Goal: Task Accomplishment & Management: Complete application form

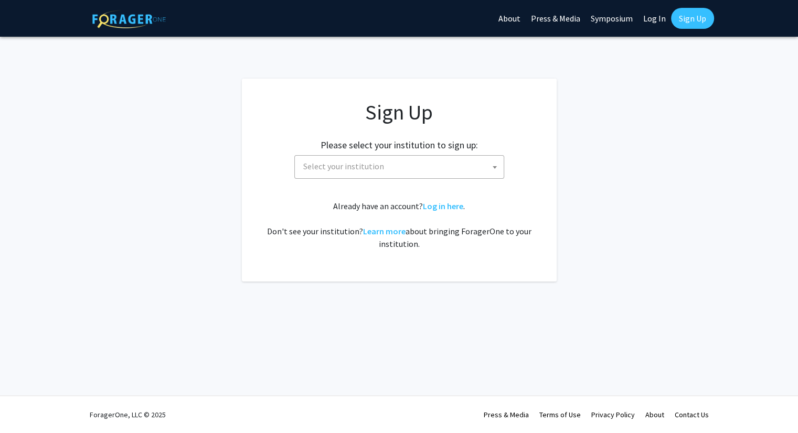
click at [496, 175] on span at bounding box center [495, 167] width 10 height 23
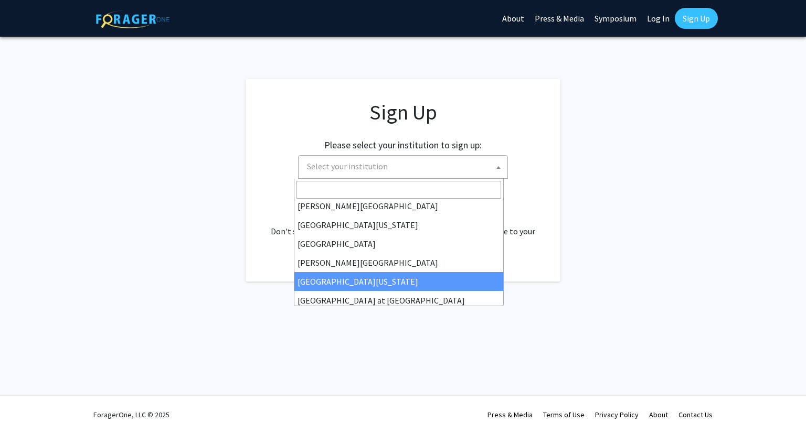
scroll to position [367, 0]
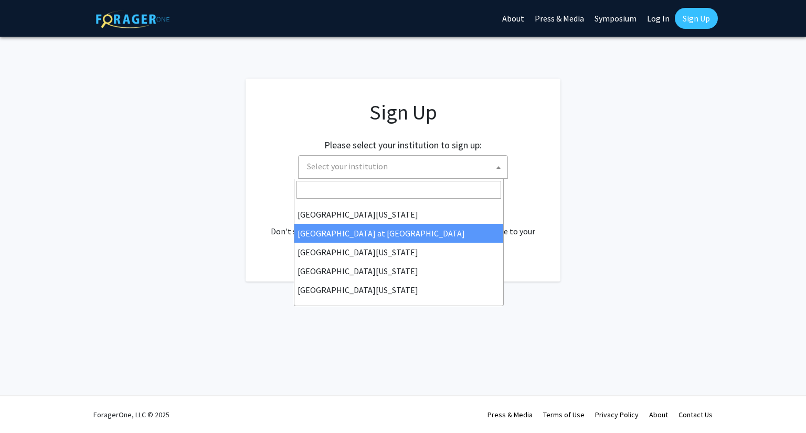
select select "18"
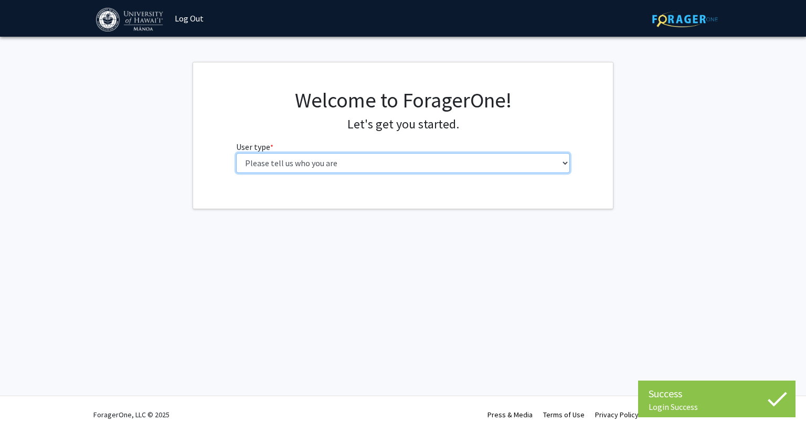
click at [466, 164] on select "Please tell us who you are Undergraduate Student Master's Student Doctoral Cand…" at bounding box center [403, 163] width 334 height 20
select select "1: undergrad"
click at [236, 153] on select "Please tell us who you are Undergraduate Student Master's Student Doctoral Cand…" at bounding box center [403, 163] width 334 height 20
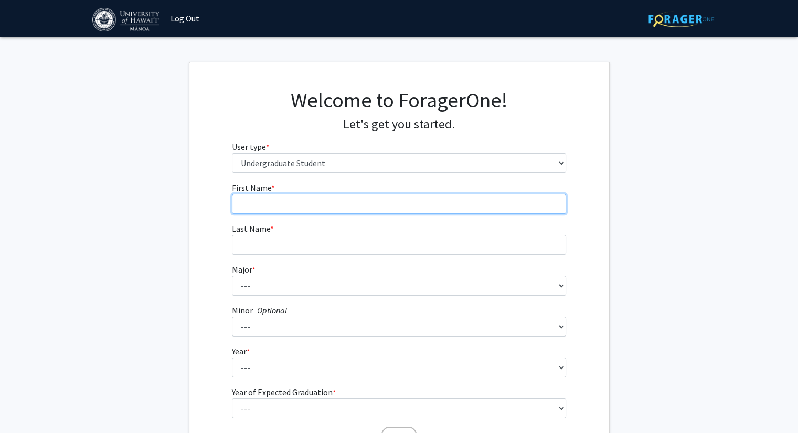
click at [445, 194] on input "First Name * required" at bounding box center [399, 204] width 334 height 20
click at [443, 200] on input "First Name * required" at bounding box center [399, 204] width 334 height 20
type input "[PERSON_NAME]"
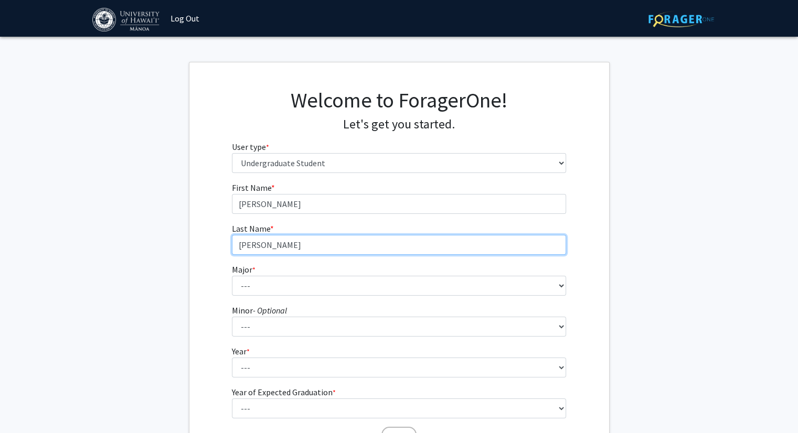
type input "[PERSON_NAME]"
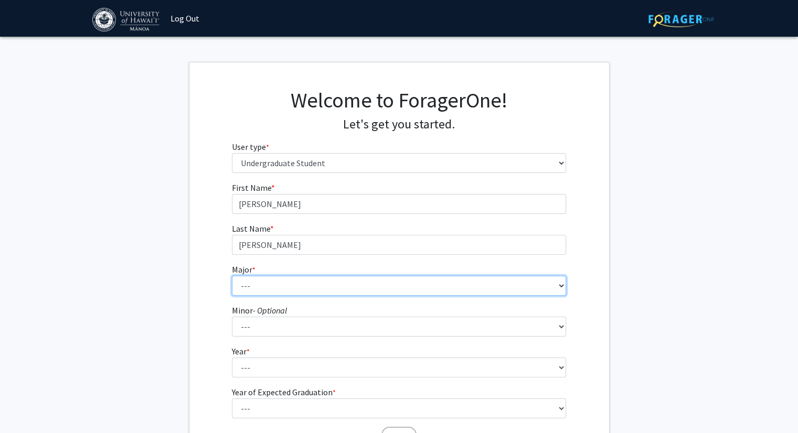
click at [451, 287] on select "--- Accounting American Studies Animal Sciences Anthropology Art Art History As…" at bounding box center [399, 286] width 334 height 20
select select "86: 1468"
click at [232, 276] on select "--- Accounting American Studies Animal Sciences Anthropology Art Art History As…" at bounding box center [399, 286] width 334 height 20
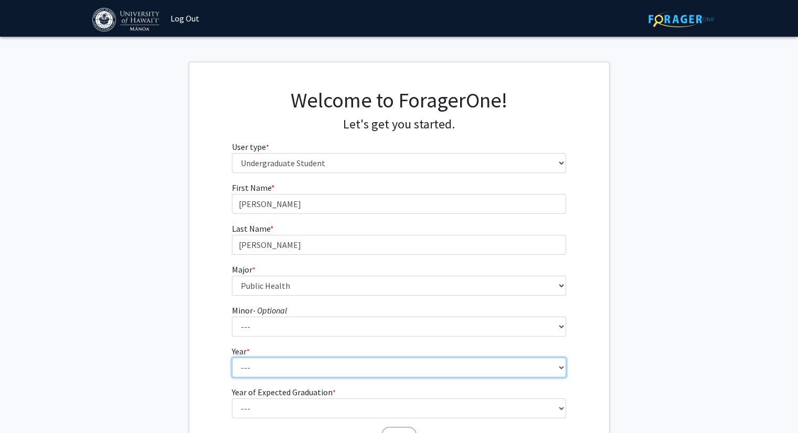
click at [345, 368] on select "--- First-year Sophomore Junior Senior Postbaccalaureate Certificate" at bounding box center [399, 368] width 334 height 20
click at [232, 358] on select "--- First-year Sophomore Junior Senior Postbaccalaureate Certificate" at bounding box center [399, 368] width 334 height 20
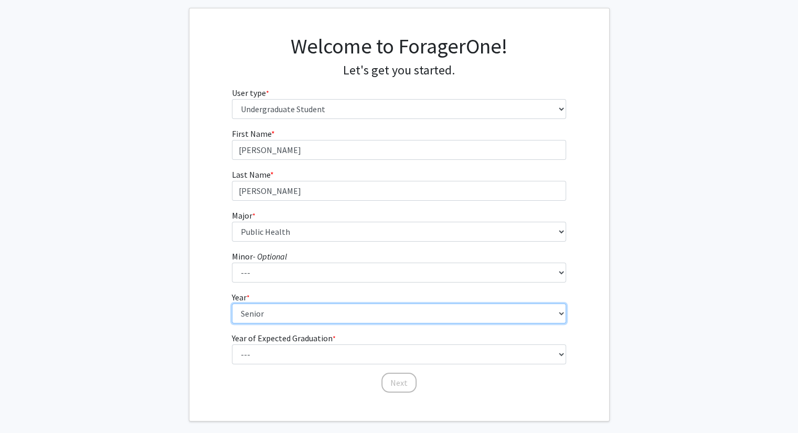
scroll to position [103, 0]
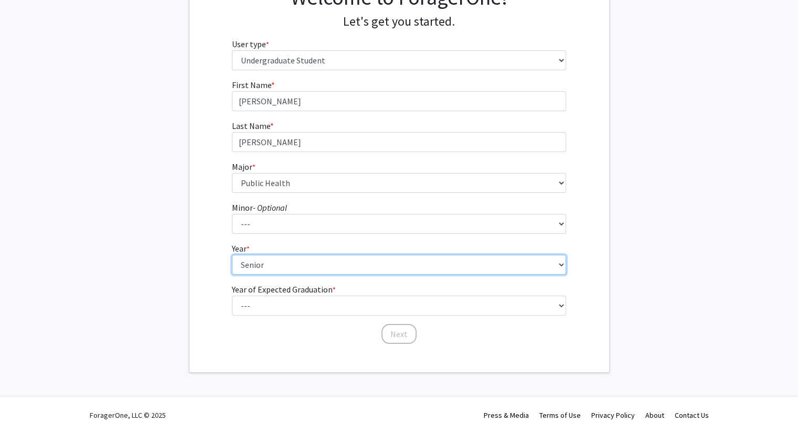
click at [355, 267] on select "--- First-year Sophomore Junior Senior Postbaccalaureate Certificate" at bounding box center [399, 265] width 334 height 20
select select "3: junior"
click at [232, 255] on select "--- First-year Sophomore Junior Senior Postbaccalaureate Certificate" at bounding box center [399, 265] width 334 height 20
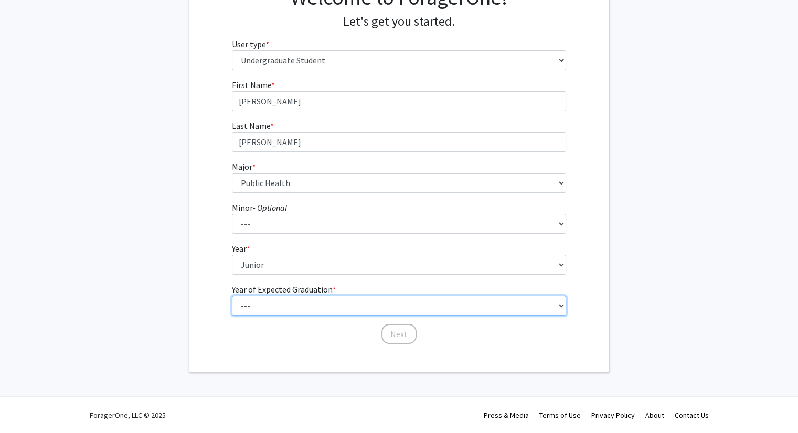
click at [350, 302] on select "--- 2025 2026 2027 2028 2029 2030 2031 2032 2033 2034" at bounding box center [399, 306] width 334 height 20
select select "2: 2026"
click at [232, 296] on select "--- 2025 2026 2027 2028 2029 2030 2031 2032 2033 2034" at bounding box center [399, 306] width 334 height 20
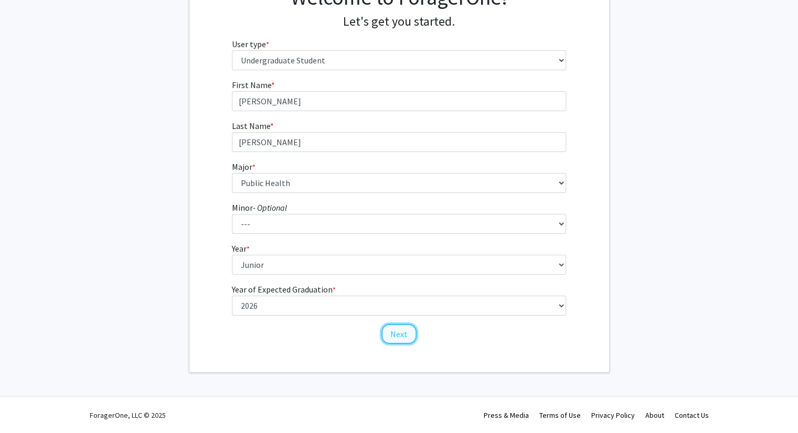
click at [409, 332] on button "Next" at bounding box center [398, 334] width 35 height 20
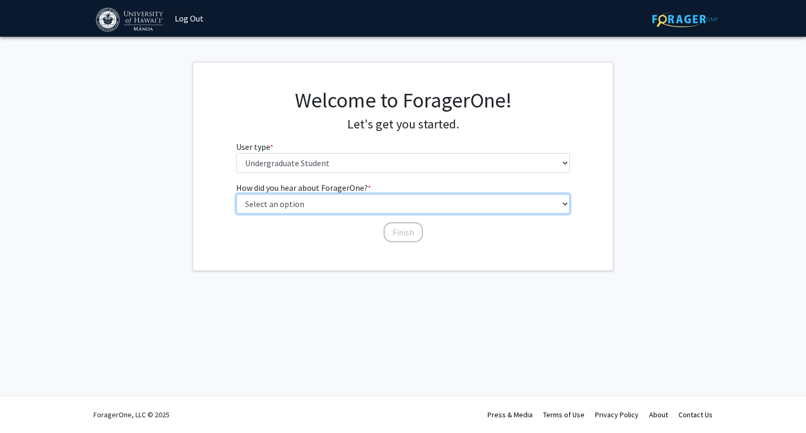
click at [338, 206] on select "Select an option Peer/student recommendation Faculty/staff recommendation Unive…" at bounding box center [403, 204] width 334 height 20
select select "4: university_email"
click at [236, 194] on select "Select an option Peer/student recommendation Faculty/staff recommendation Unive…" at bounding box center [403, 204] width 334 height 20
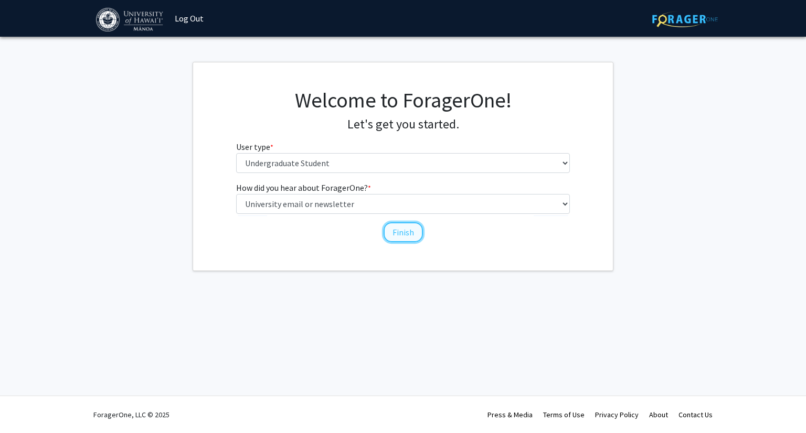
click at [406, 231] on button "Finish" at bounding box center [403, 232] width 39 height 20
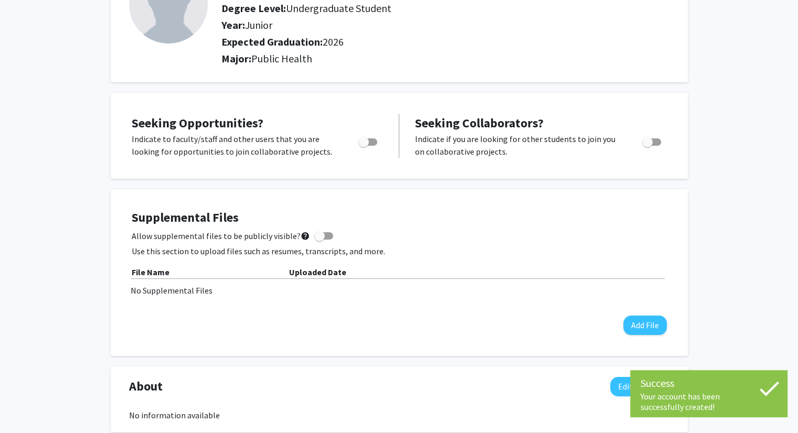
scroll to position [105, 0]
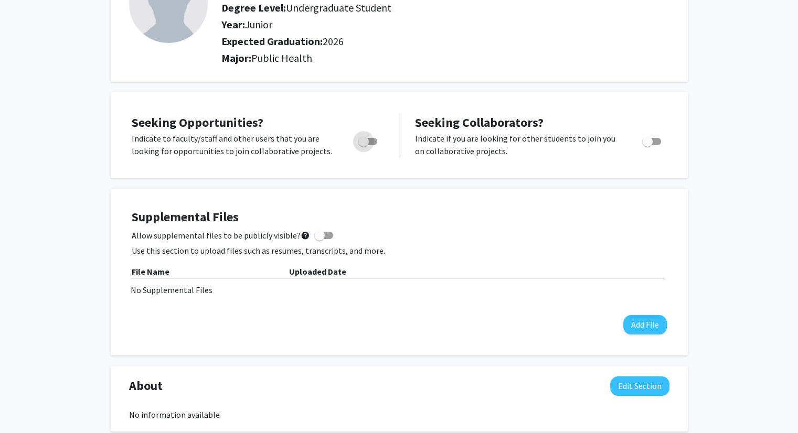
click at [373, 146] on label "Toggle" at bounding box center [365, 141] width 23 height 13
click at [364, 146] on input "Are you actively seeking opportunities?" at bounding box center [363, 145] width 1 height 1
click at [367, 141] on span "Toggle" at bounding box center [372, 141] width 10 height 10
click at [364, 145] on input "Are you actively seeking opportunities?" at bounding box center [363, 145] width 1 height 1
checkbox input "false"
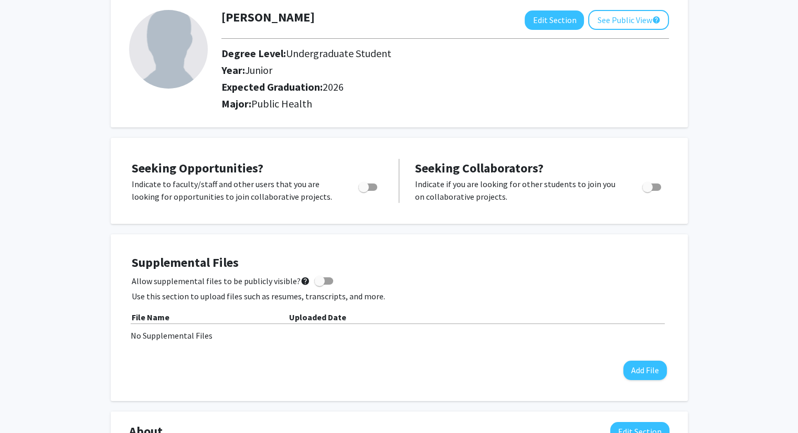
scroll to position [0, 0]
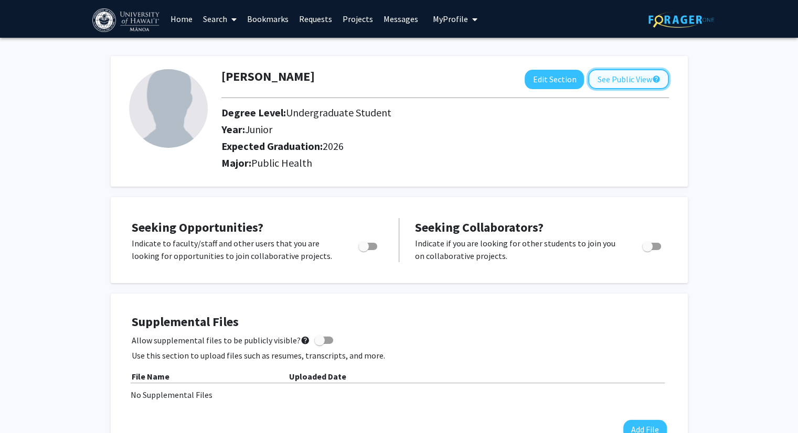
click at [610, 86] on button "See Public View help" at bounding box center [628, 79] width 81 height 20
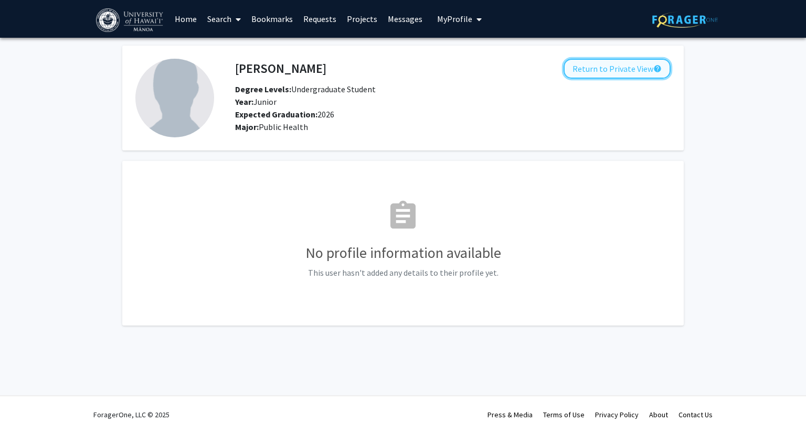
click at [588, 67] on button "Return to Private View help" at bounding box center [616, 69] width 107 height 20
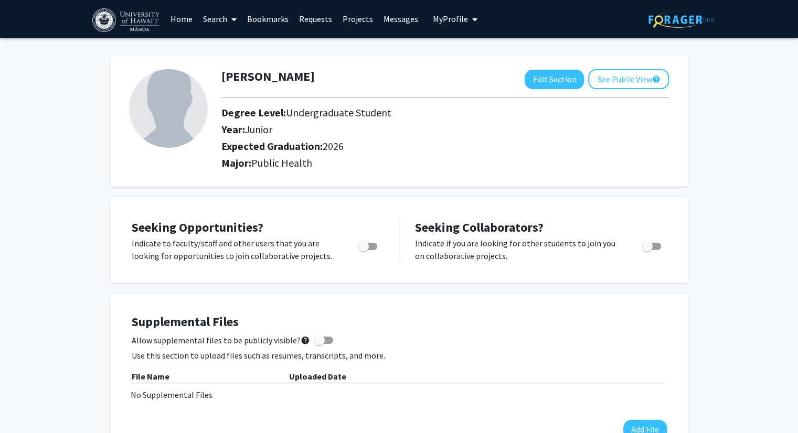
click at [350, 20] on link "Projects" at bounding box center [357, 19] width 41 height 37
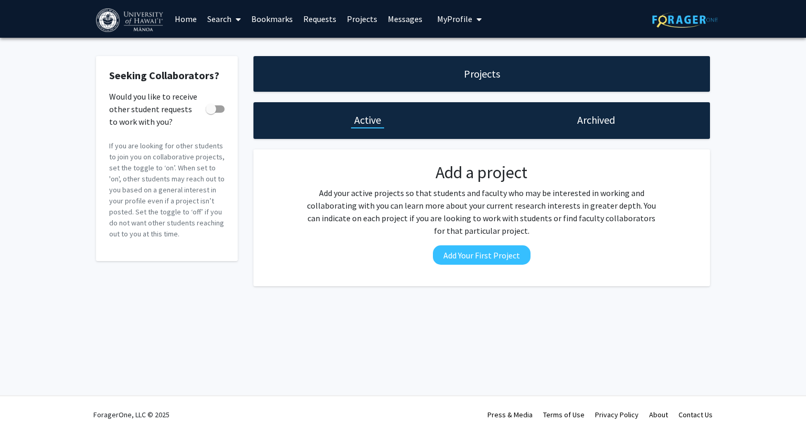
click at [315, 19] on link "Requests" at bounding box center [320, 19] width 44 height 37
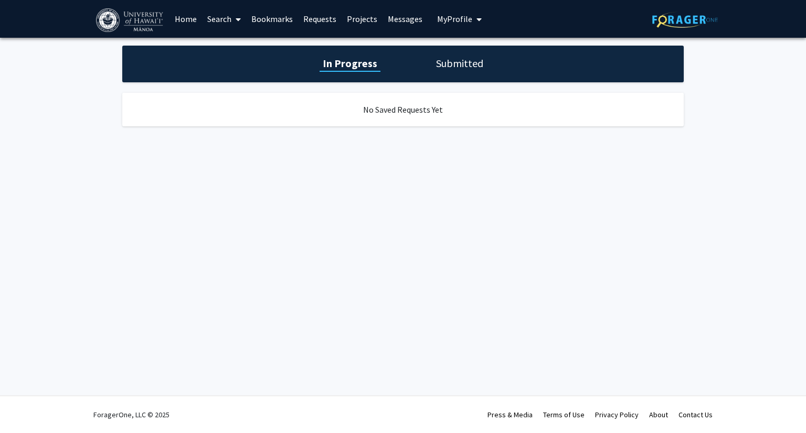
click at [453, 59] on h1 "Submitted" at bounding box center [460, 63] width 54 height 15
click at [272, 19] on link "Bookmarks" at bounding box center [272, 19] width 52 height 37
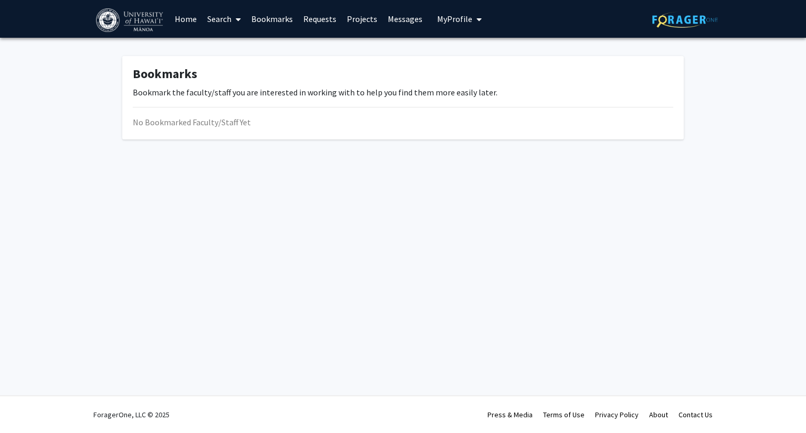
click at [235, 25] on span at bounding box center [235, 19] width 9 height 37
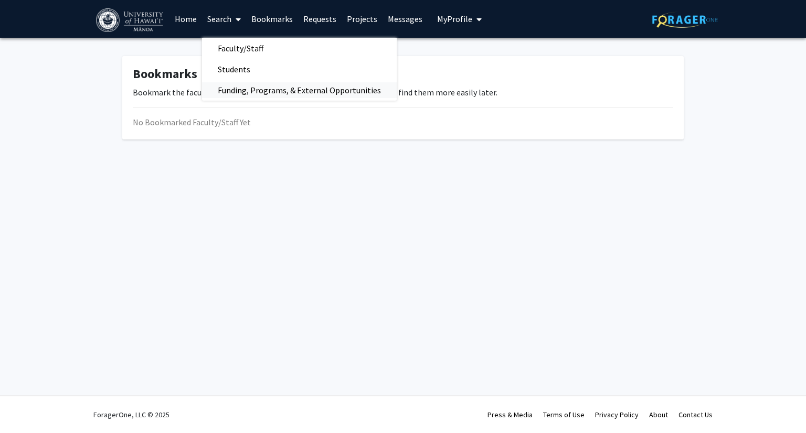
click at [233, 90] on span "Funding, Programs, & External Opportunities" at bounding box center [299, 90] width 195 height 21
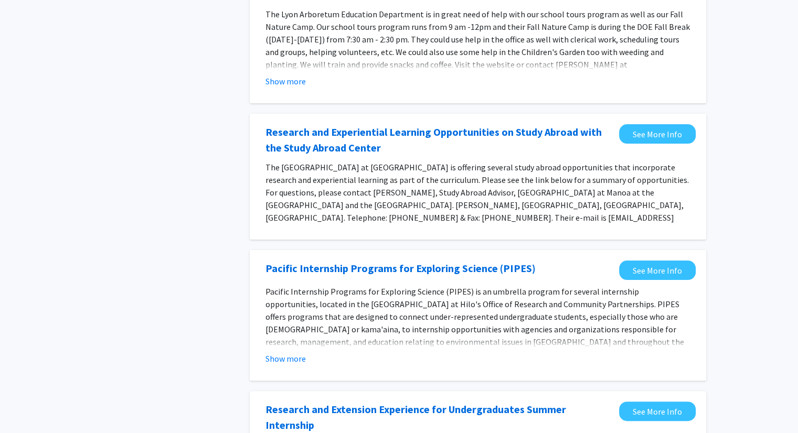
scroll to position [262, 0]
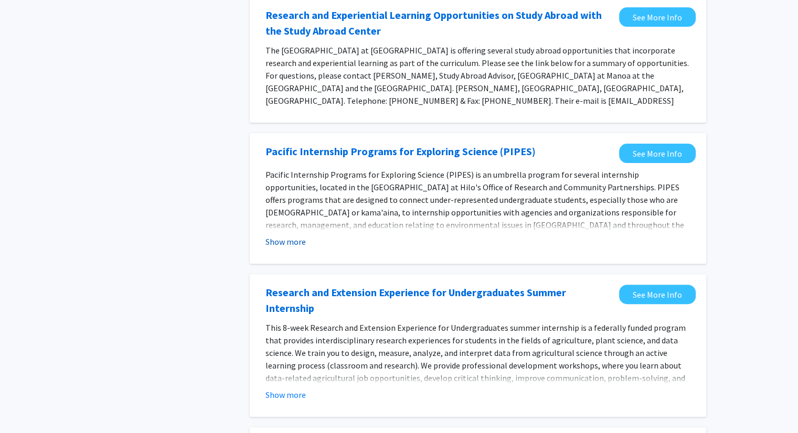
click at [268, 236] on button "Show more" at bounding box center [285, 242] width 40 height 13
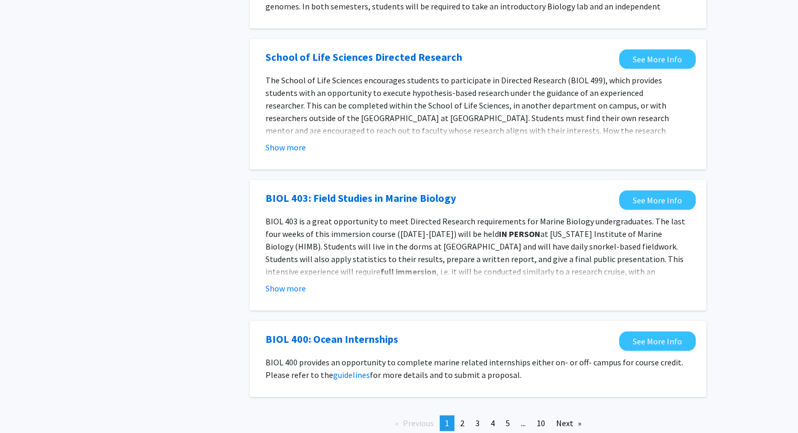
scroll to position [1103, 0]
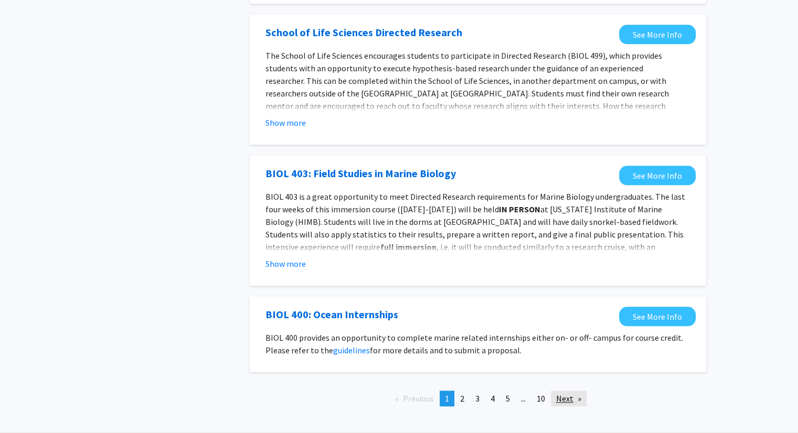
click at [583, 391] on link "Next page" at bounding box center [569, 399] width 36 height 16
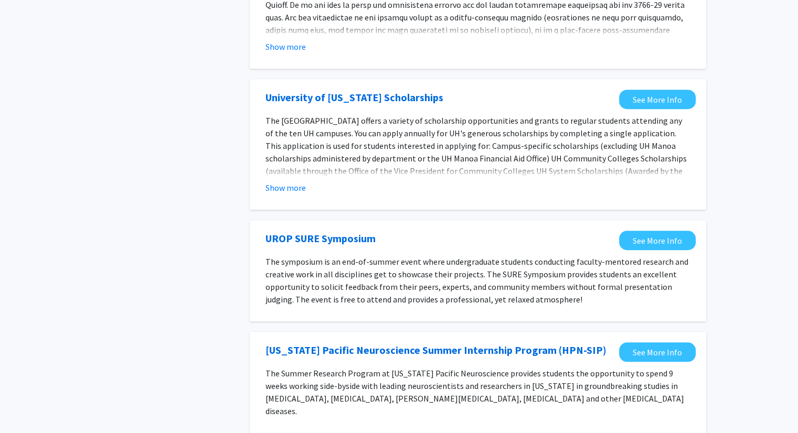
scroll to position [787, 0]
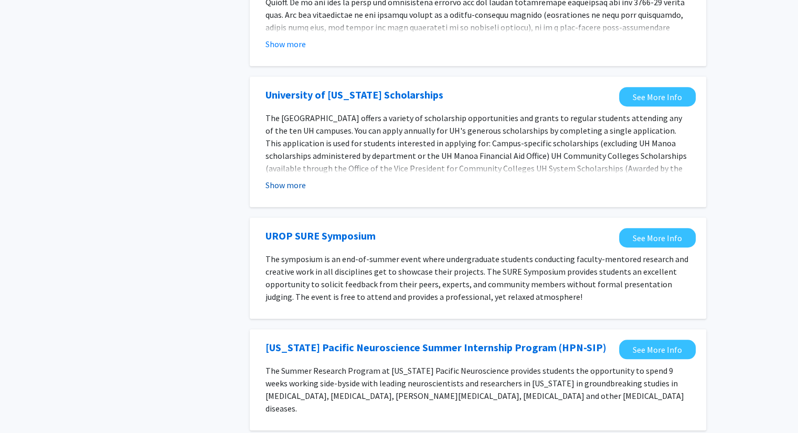
click at [287, 179] on button "Show more" at bounding box center [285, 185] width 40 height 13
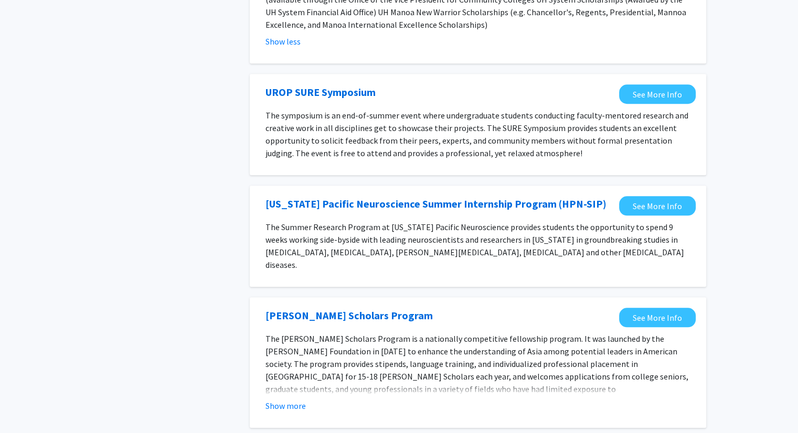
scroll to position [944, 0]
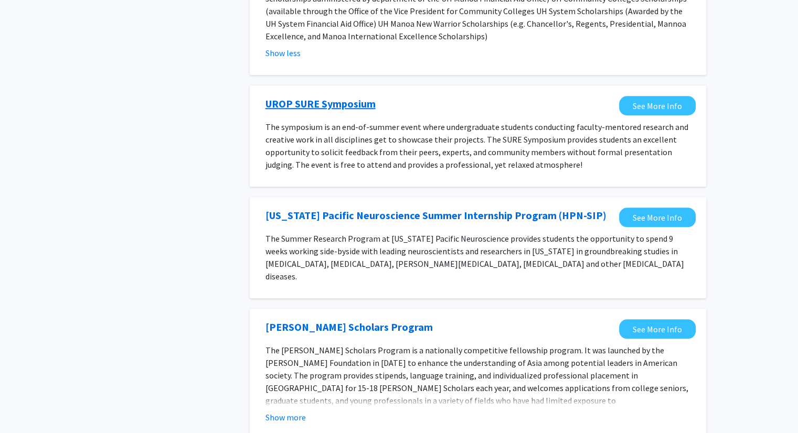
click at [312, 96] on link "UROP SURE Symposium" at bounding box center [320, 104] width 110 height 16
